Goal: Find specific fact: Find contact information

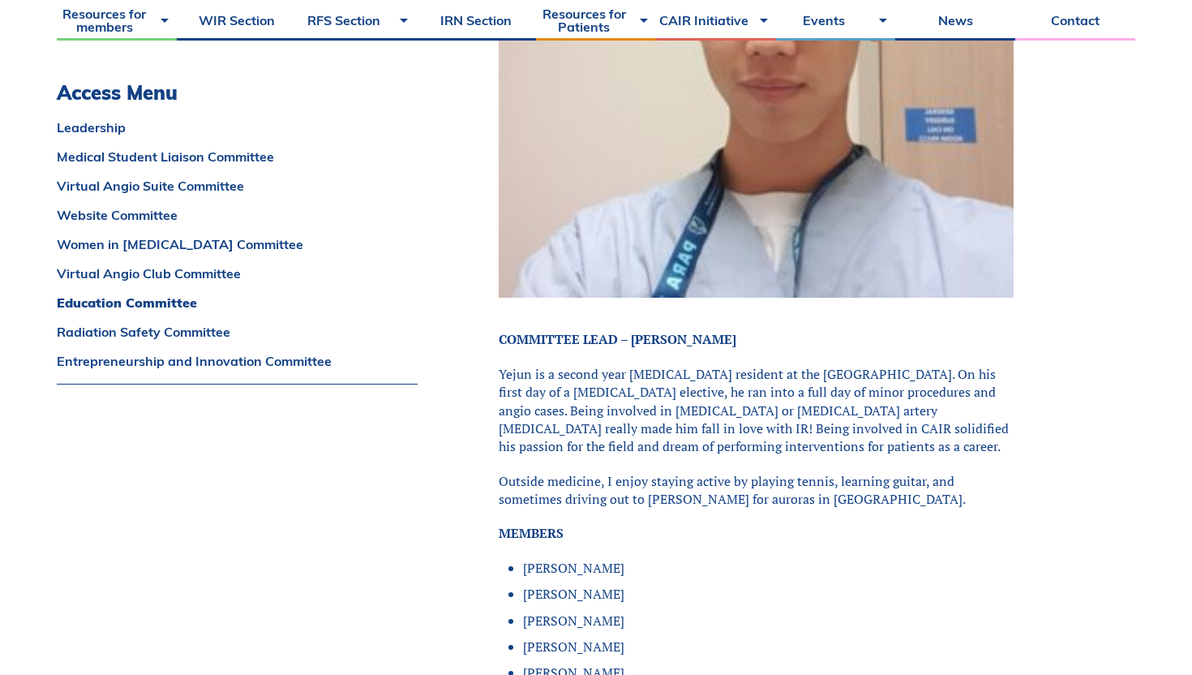
scroll to position [9433, 0]
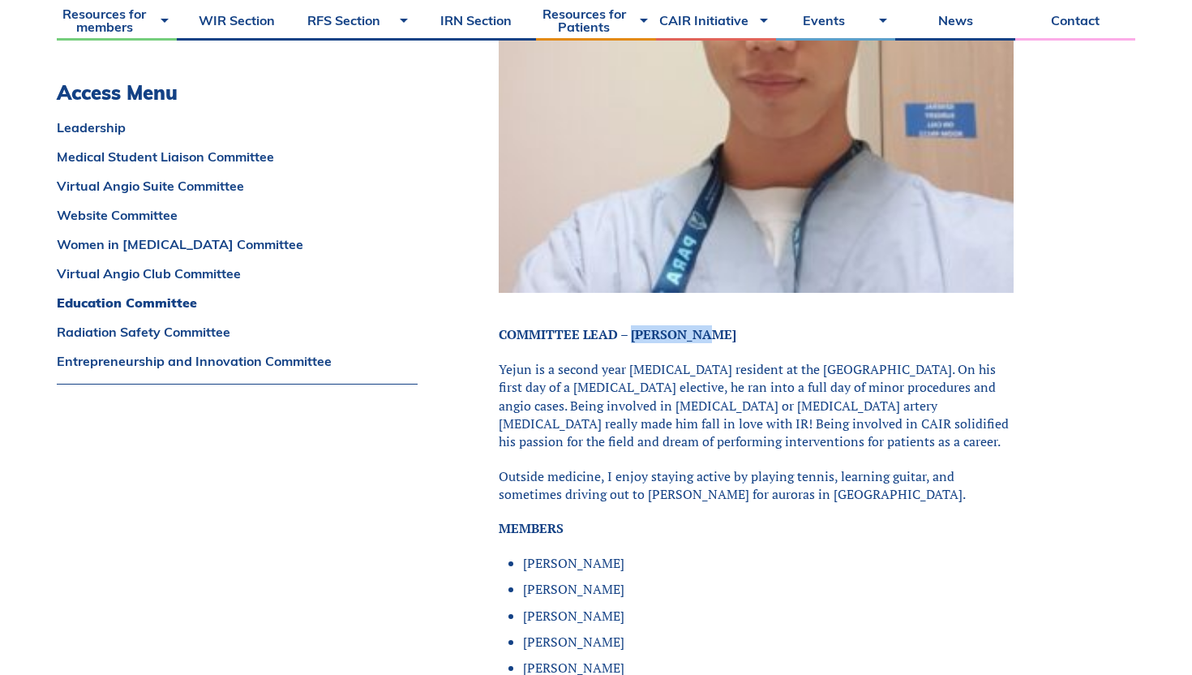
drag, startPoint x: 712, startPoint y: 278, endPoint x: 632, endPoint y: 279, distance: 80.3
click at [632, 325] on p "COMMITTEE LEAD – [PERSON_NAME]" at bounding box center [756, 334] width 515 height 18
copy strong "[PERSON_NAME]"
click at [720, 360] on p "Yejun is a second year [MEDICAL_DATA] resident at the [GEOGRAPHIC_DATA]. On his…" at bounding box center [756, 405] width 515 height 91
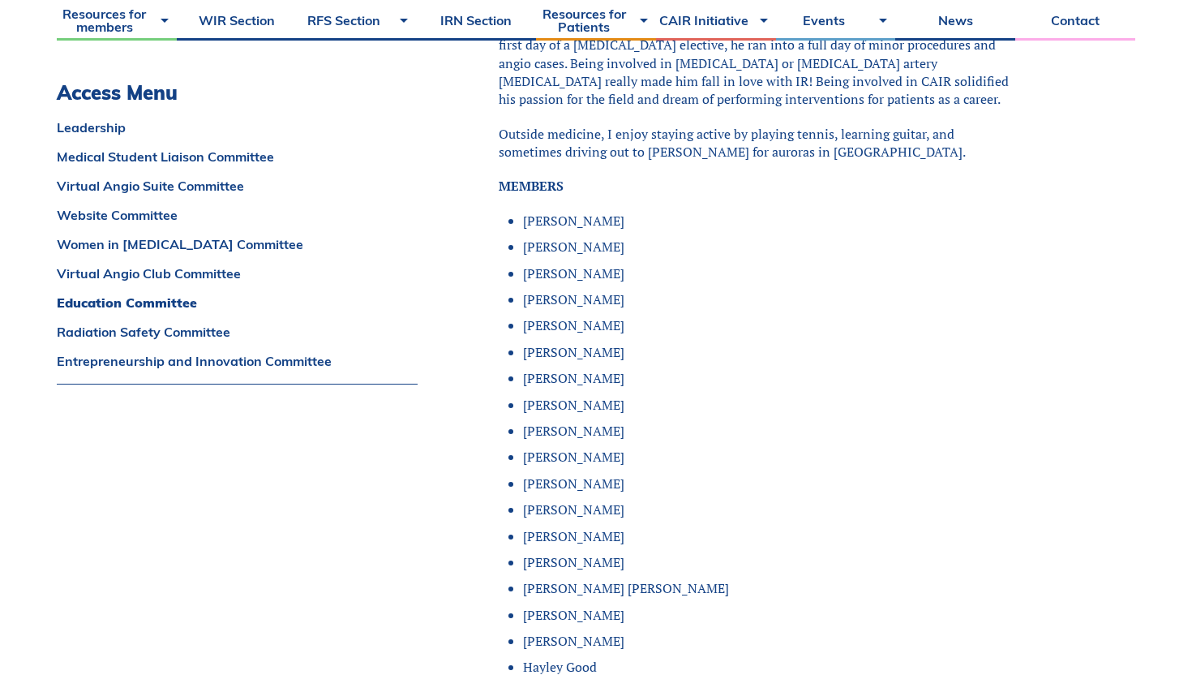
scroll to position [9998, 0]
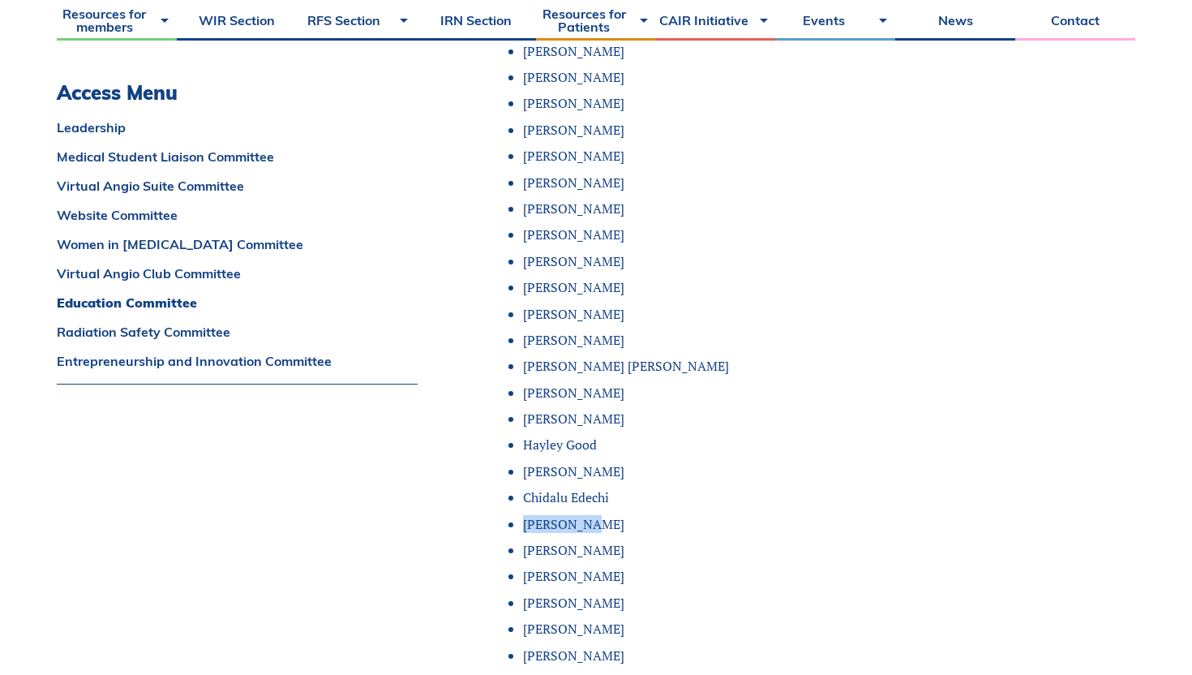
drag, startPoint x: 588, startPoint y: 464, endPoint x: 579, endPoint y: 466, distance: 9.2
click at [579, 515] on li "[PERSON_NAME]" at bounding box center [768, 524] width 491 height 18
copy li "[PERSON_NAME]"
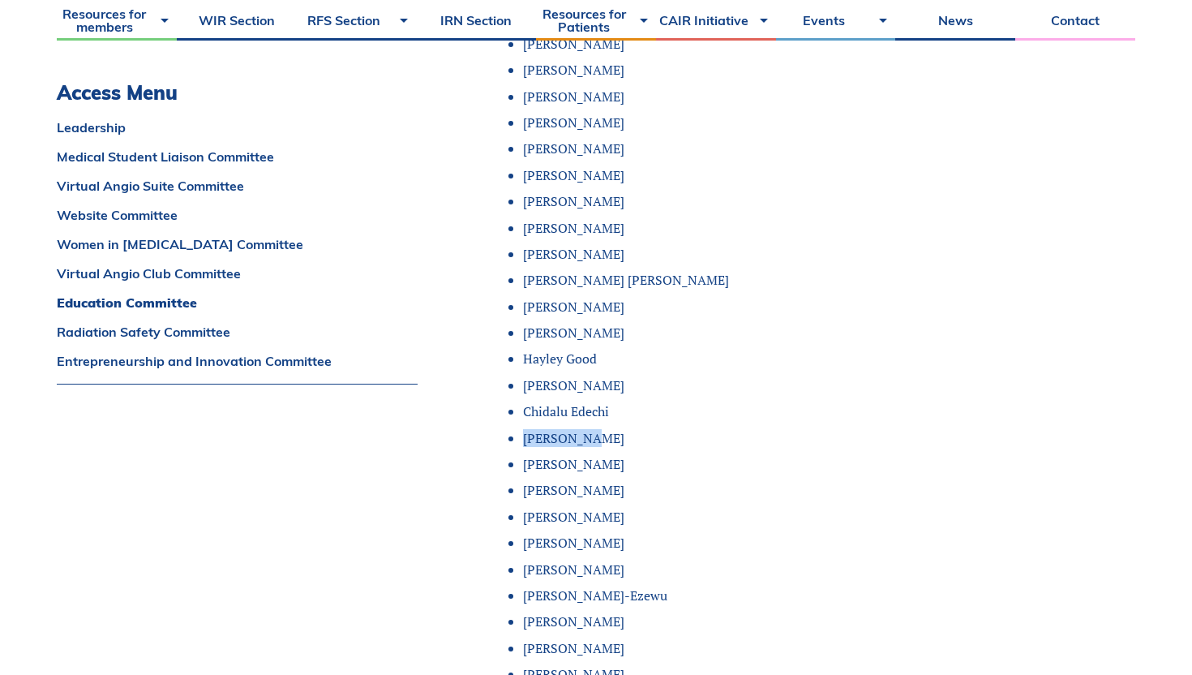
scroll to position [10085, 0]
drag, startPoint x: 604, startPoint y: 298, endPoint x: 595, endPoint y: 302, distance: 10.5
click at [595, 348] on li "Hayley Good" at bounding box center [768, 357] width 491 height 18
copy li "Hayley Good"
